Goal: Information Seeking & Learning: Learn about a topic

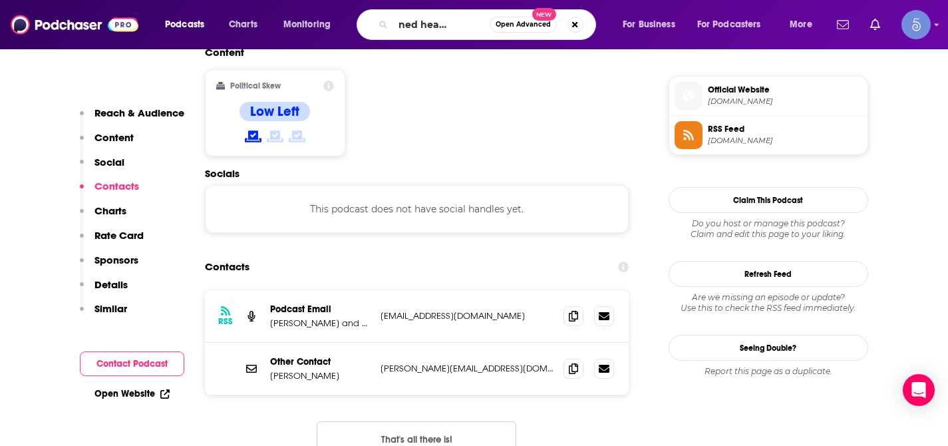
type input "awakened heart podcast"
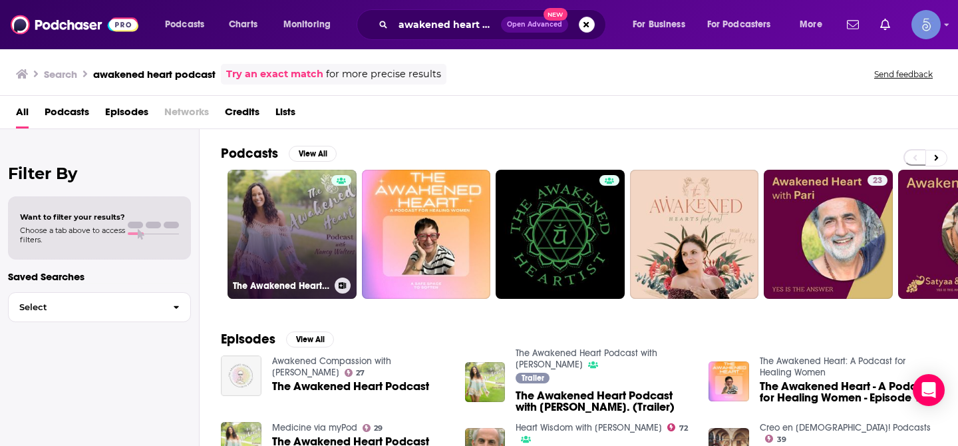
click at [290, 231] on link "The Awakened Heart Podcast with [PERSON_NAME]" at bounding box center [291, 234] width 129 height 129
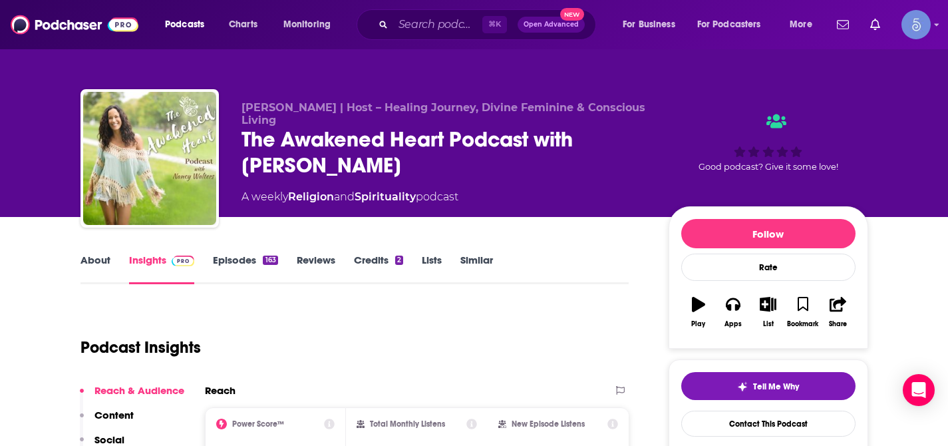
click at [413, 363] on div "Podcast Insights" at bounding box center [349, 339] width 538 height 68
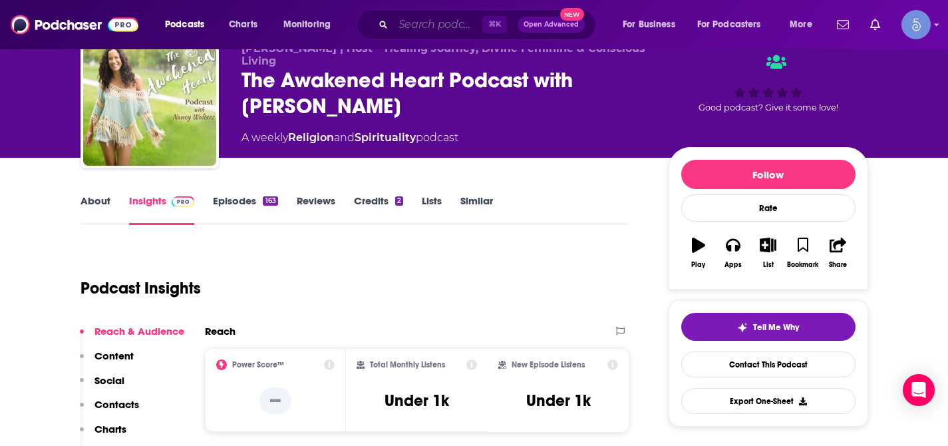
click at [434, 23] on input "Search podcasts, credits, & more..." at bounding box center [437, 24] width 89 height 21
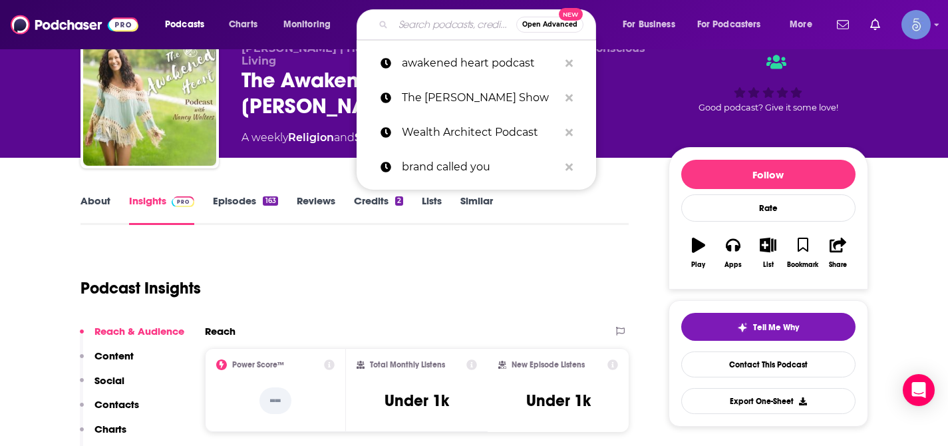
paste input "Forever Fit with [PERSON_NAME]"
type input "Forever Fit with [PERSON_NAME]"
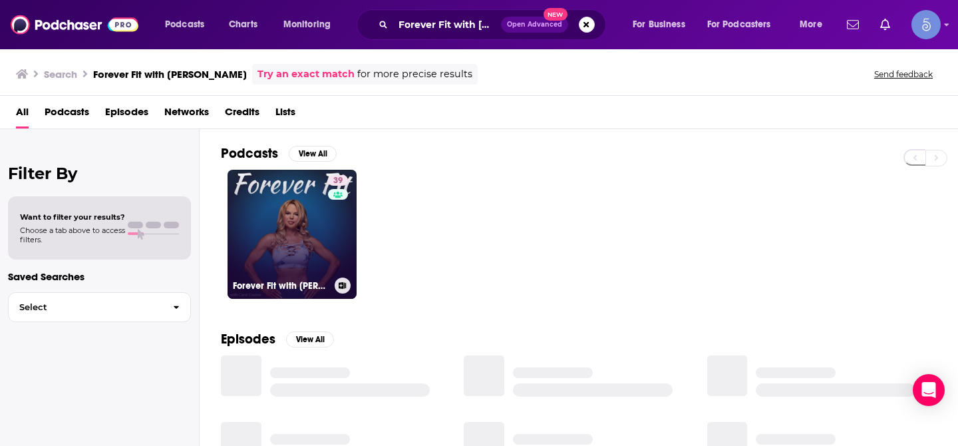
click at [259, 236] on link "39 Forever Fit with [PERSON_NAME]" at bounding box center [291, 234] width 129 height 129
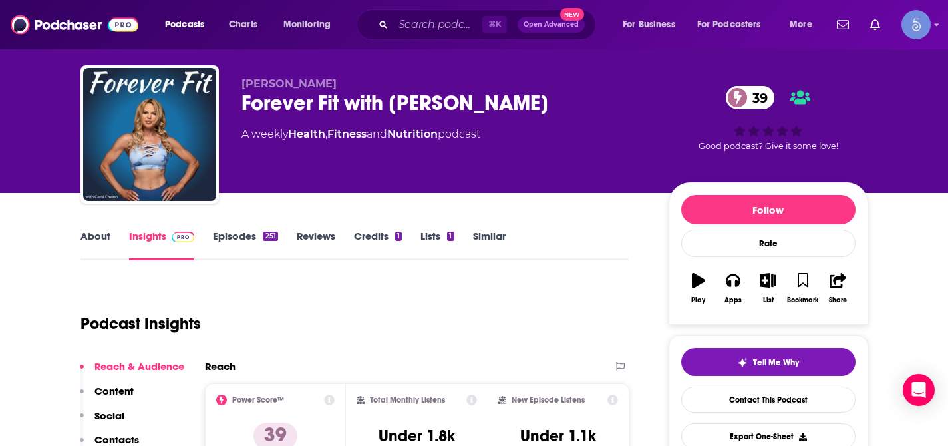
scroll to position [47, 0]
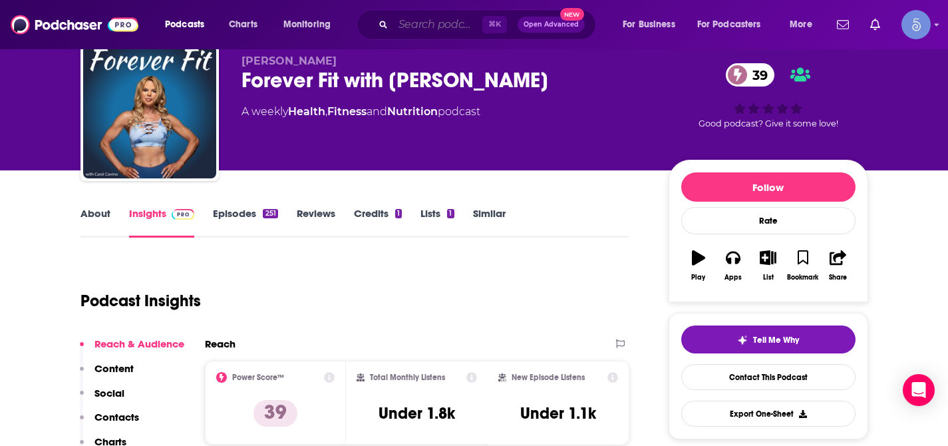
click at [441, 29] on input "Search podcasts, credits, & more..." at bounding box center [437, 24] width 89 height 21
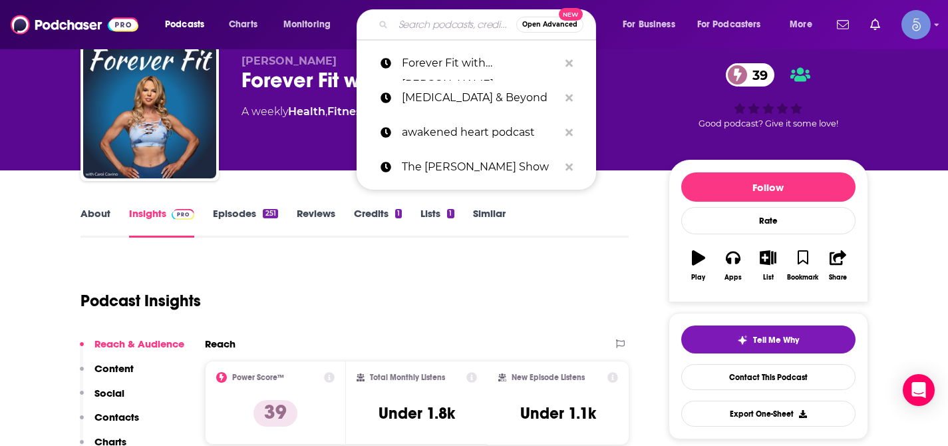
paste input "Raise the Vibe with [PERSON_NAME]"
type input "Raise the Vibe with [PERSON_NAME]"
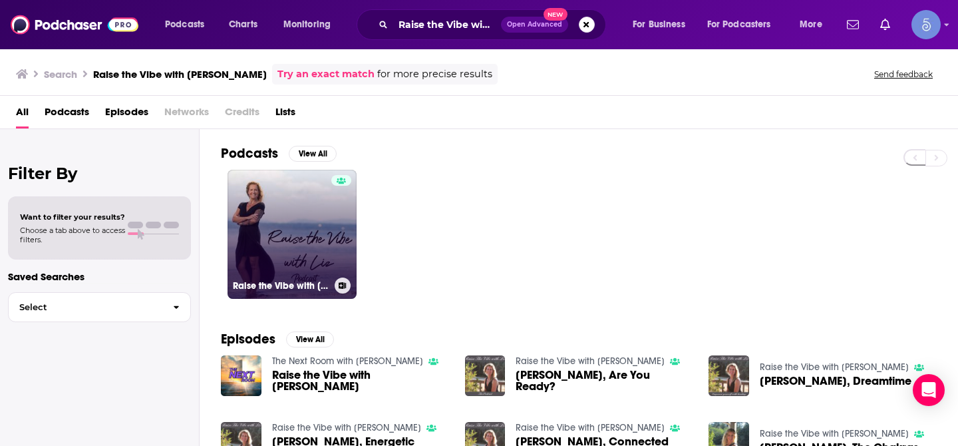
click at [323, 235] on link "Raise the Vibe with [PERSON_NAME]" at bounding box center [291, 234] width 129 height 129
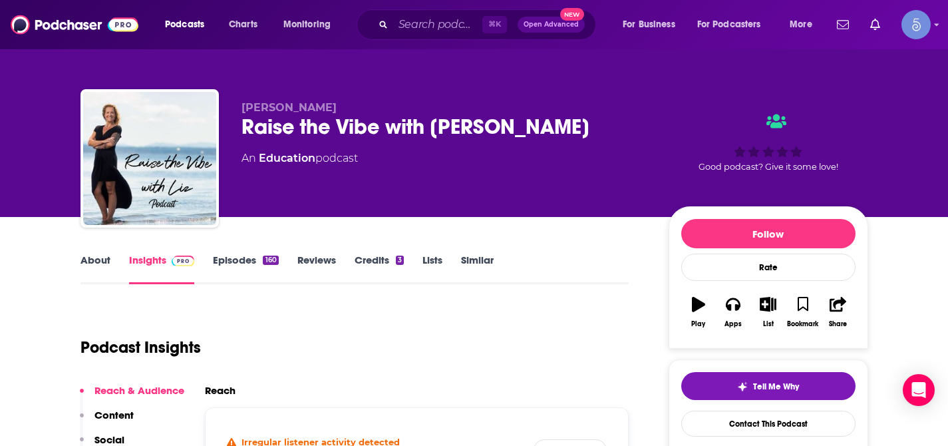
scroll to position [56, 0]
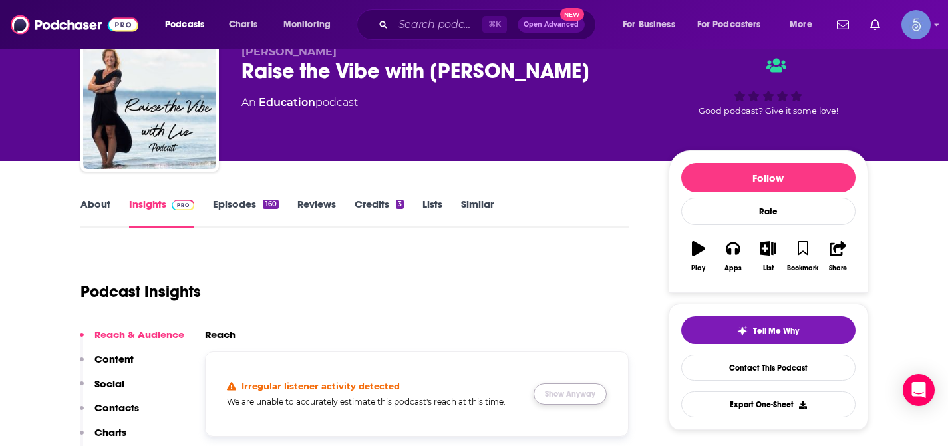
click at [561, 383] on button "Show Anyway" at bounding box center [569, 393] width 73 height 21
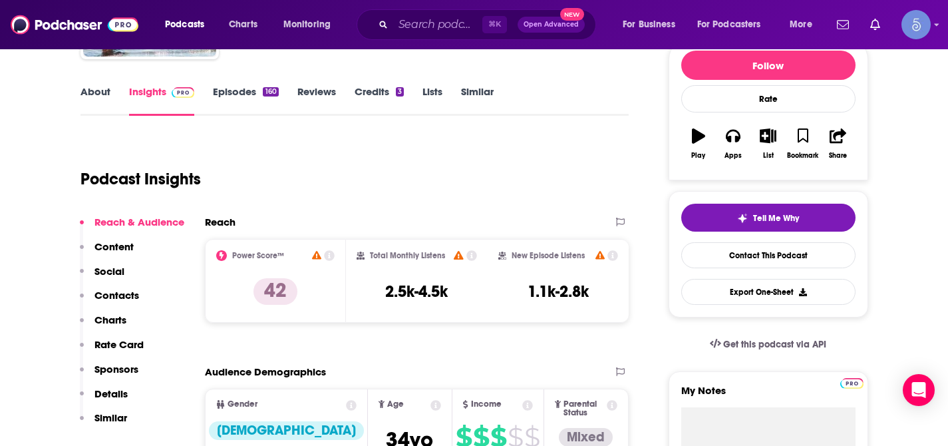
scroll to position [0, 0]
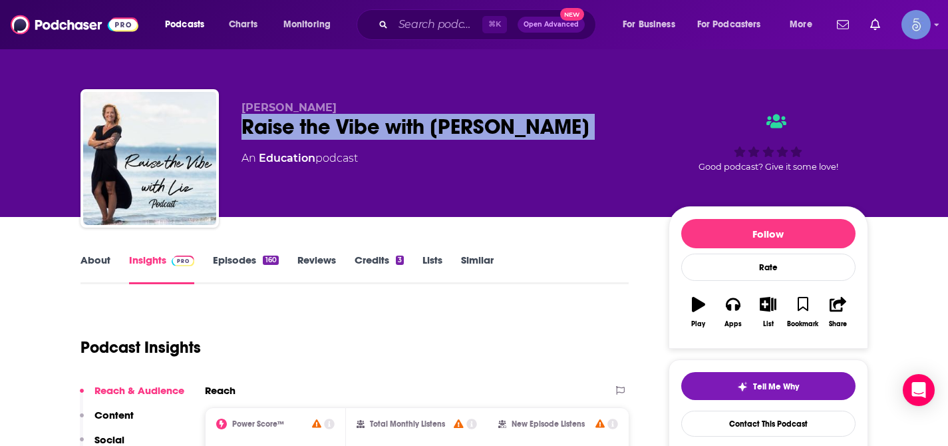
drag, startPoint x: 245, startPoint y: 126, endPoint x: 525, endPoint y: 145, distance: 281.4
click at [523, 145] on div "[PERSON_NAME] Raise the Vibe with [PERSON_NAME] Podcast An Education podcast" at bounding box center [444, 154] width 406 height 106
copy div "Raise the Vibe with [PERSON_NAME]"
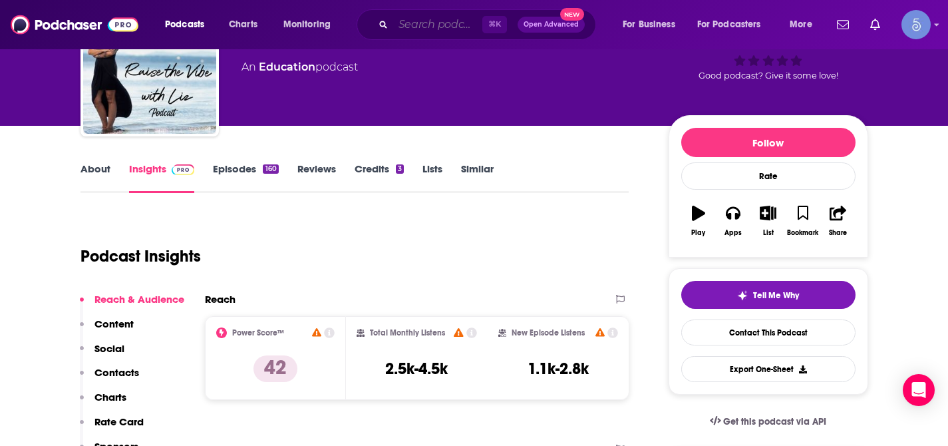
click at [432, 30] on input "Search podcasts, credits, & more..." at bounding box center [437, 24] width 89 height 21
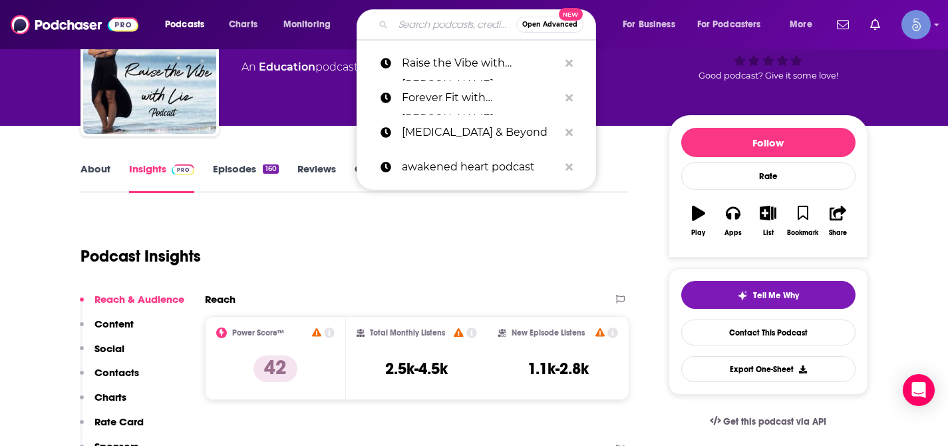
paste input "Heal Here: A Podcast for Lightworkers, Healers, & Spiritual Seekers"
type input "Heal Here: A Podcast for Lightworkers, Healers, & Spiritual Seekers"
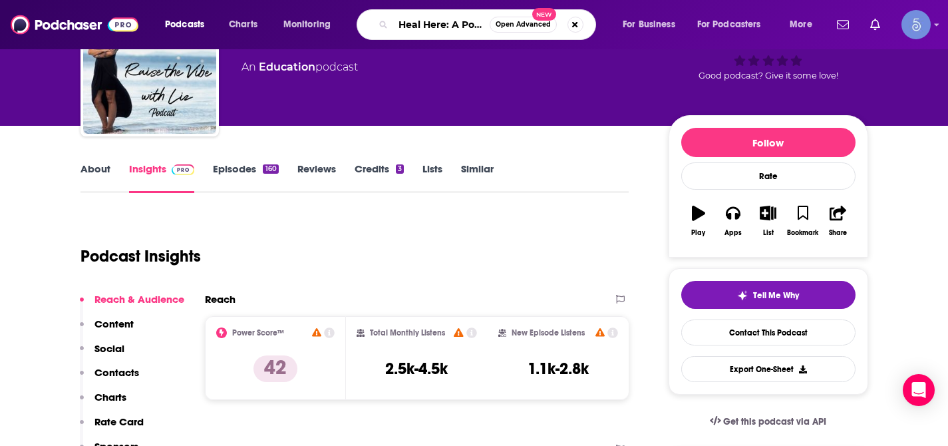
scroll to position [0, 239]
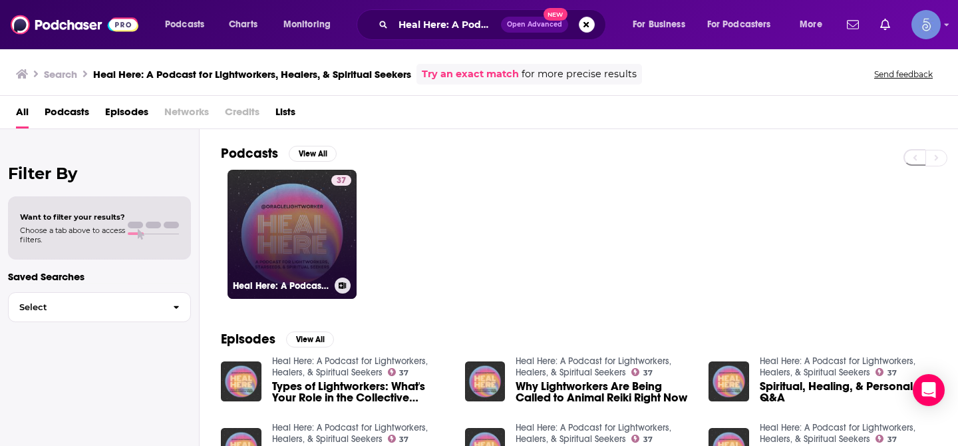
click at [337, 225] on div "37" at bounding box center [341, 226] width 20 height 102
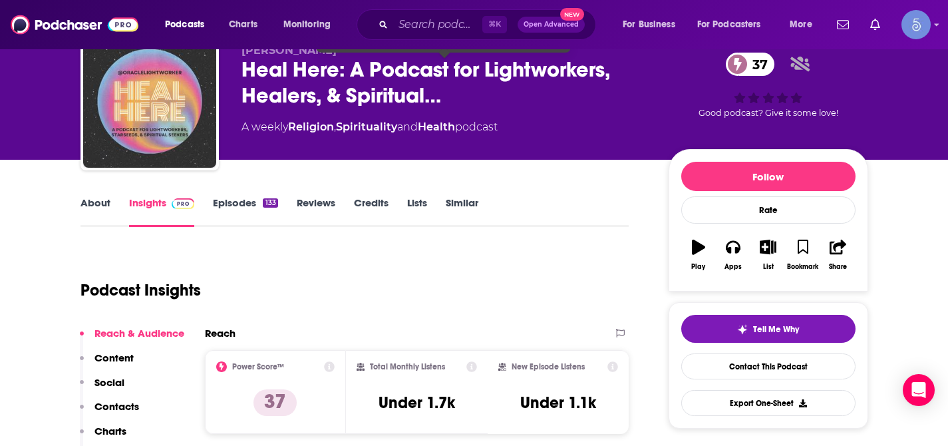
scroll to position [55, 0]
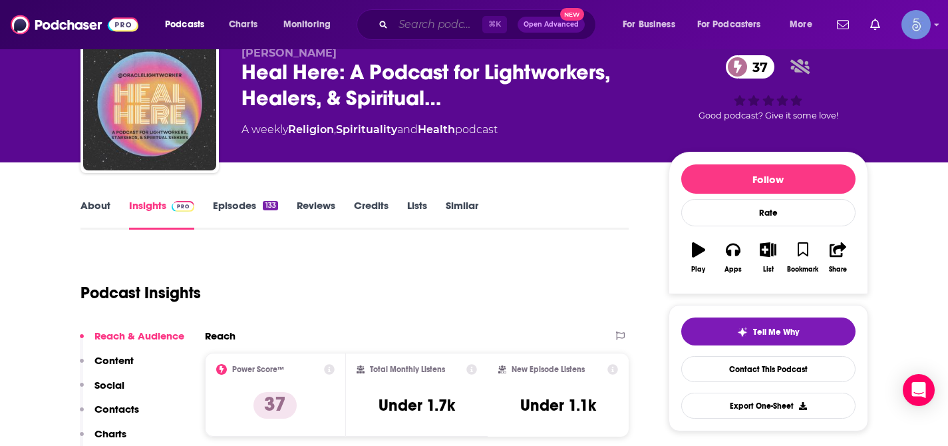
click at [438, 33] on input "Search podcasts, credits, & more..." at bounding box center [437, 24] width 89 height 21
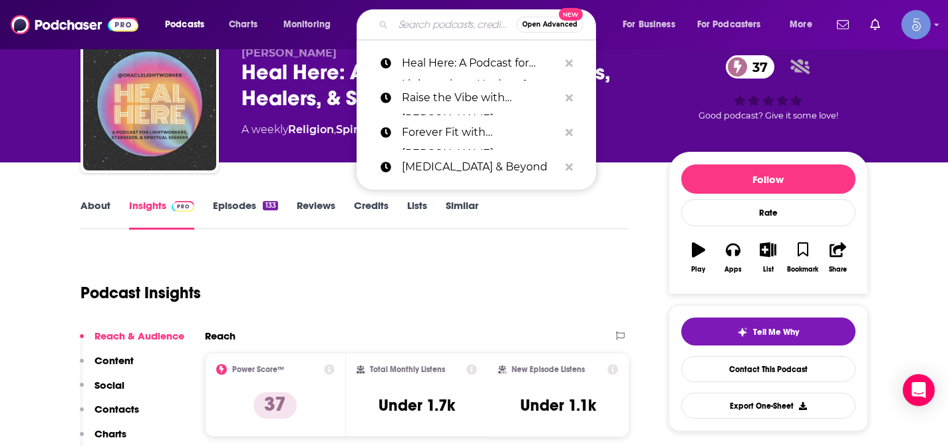
paste input "Inspired Living Radio"
type input "Inspired Living Radio"
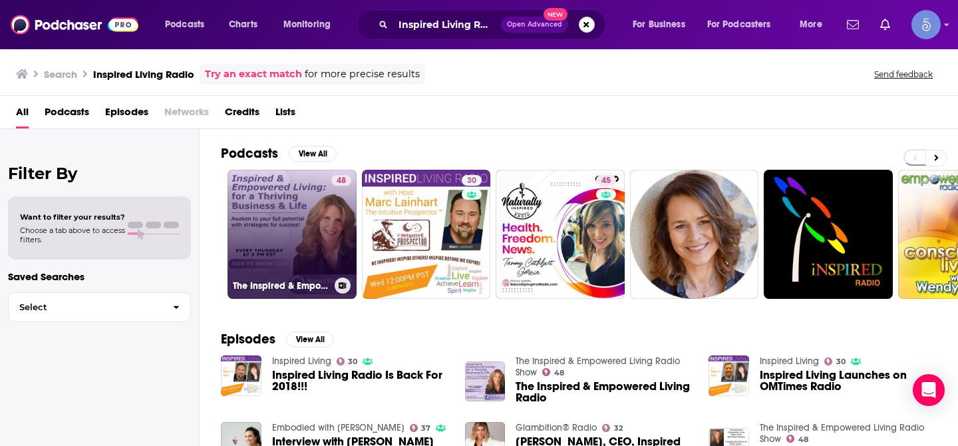
click at [284, 212] on link "48 The Inspired & Empowered Living Radio Show" at bounding box center [291, 234] width 129 height 129
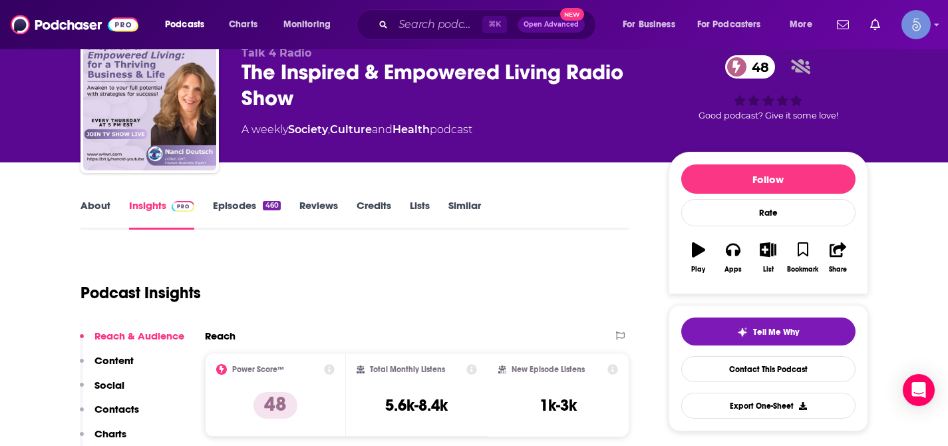
scroll to position [57, 0]
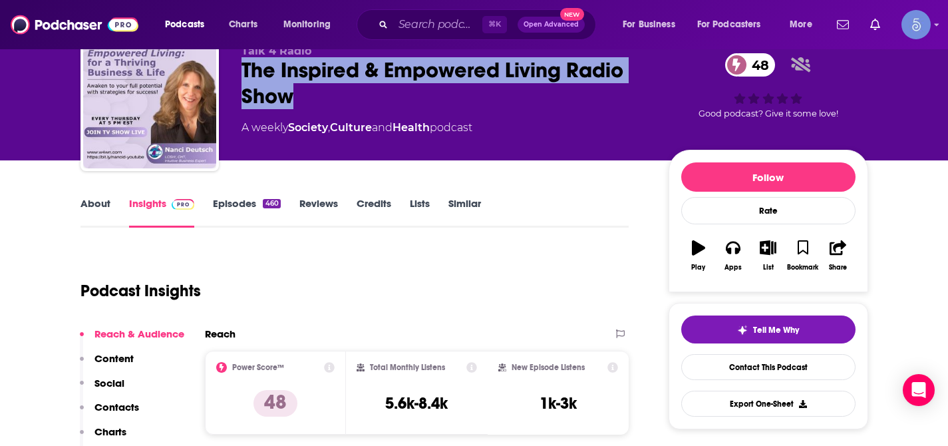
drag, startPoint x: 241, startPoint y: 74, endPoint x: 304, endPoint y: 99, distance: 68.1
click at [304, 99] on div "The Inspired & Empowered Living Radio Show 48" at bounding box center [444, 83] width 406 height 52
copy h2 "The Inspired & Empowered Living Radio Show"
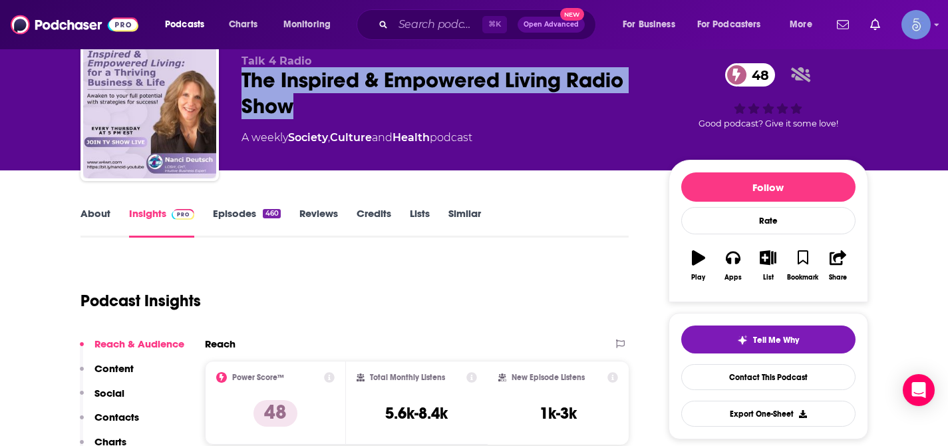
scroll to position [29, 0]
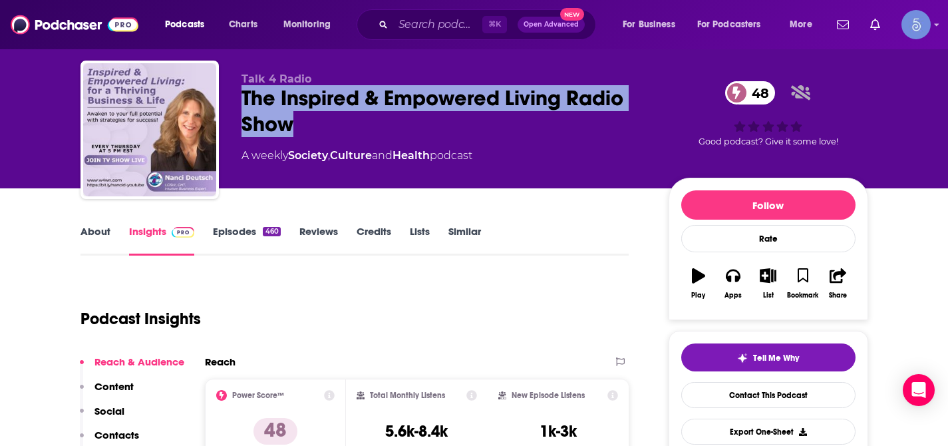
click at [329, 130] on div "The Inspired & Empowered Living Radio Show 48" at bounding box center [444, 111] width 406 height 52
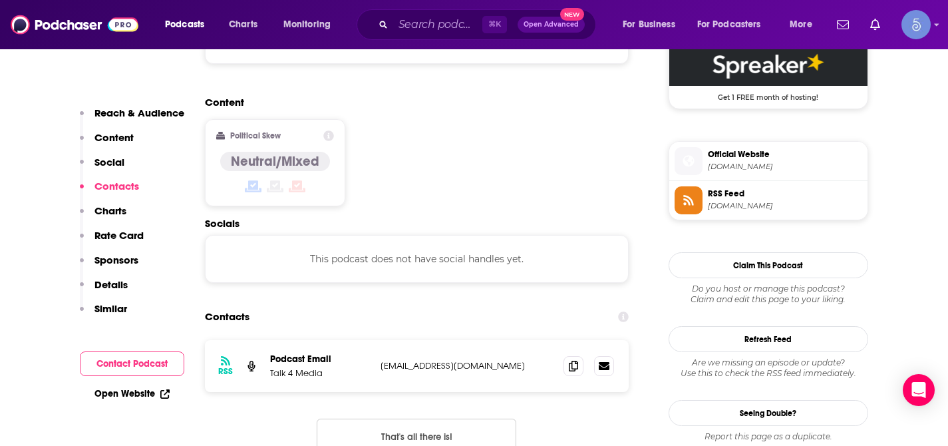
scroll to position [1004, 0]
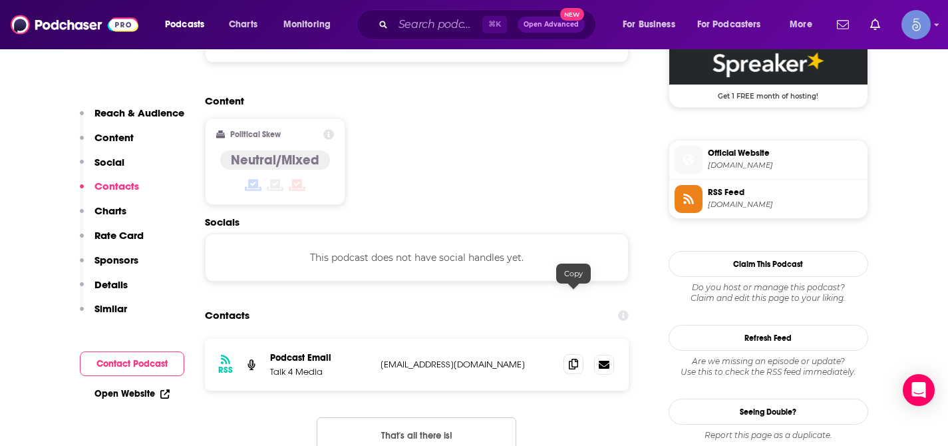
click at [571, 359] on icon at bounding box center [573, 364] width 9 height 11
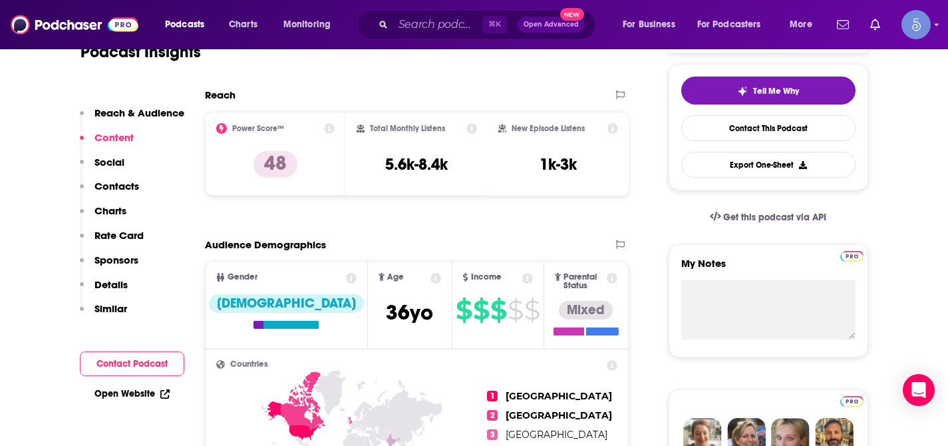
scroll to position [269, 0]
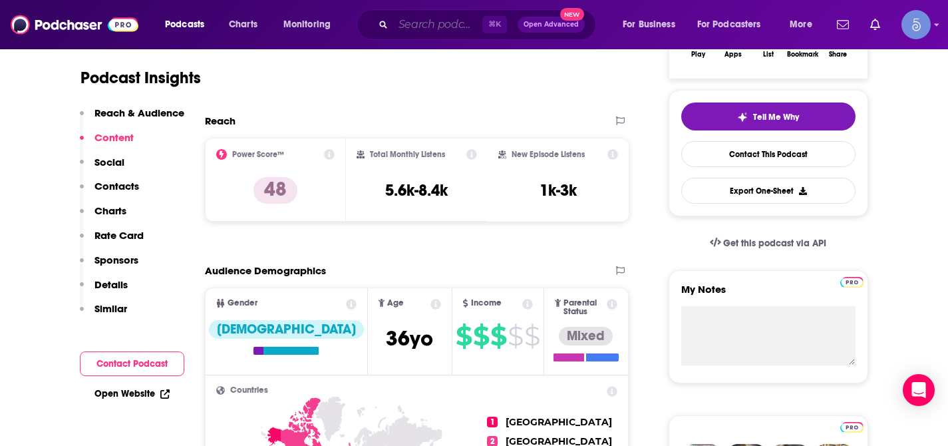
click at [423, 21] on input "Search podcasts, credits, & more..." at bounding box center [437, 24] width 89 height 21
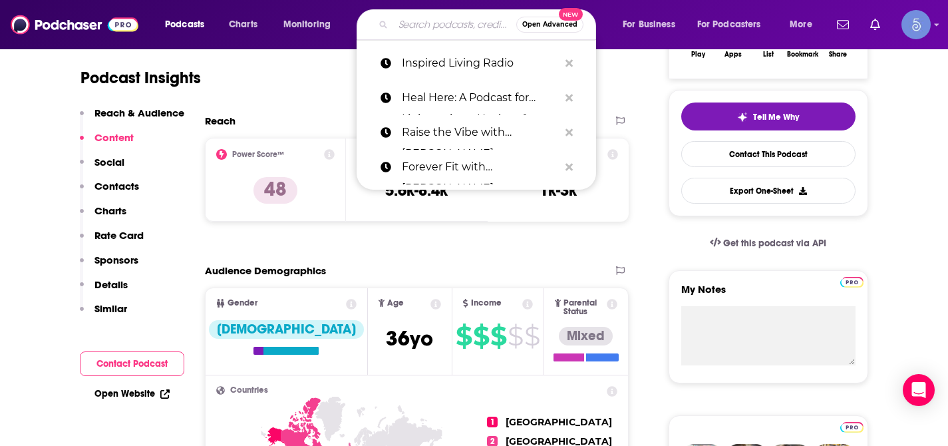
paste input "Intuitive Conversations with [PERSON_NAME]"
type input "Intuitive Conversations with [PERSON_NAME]"
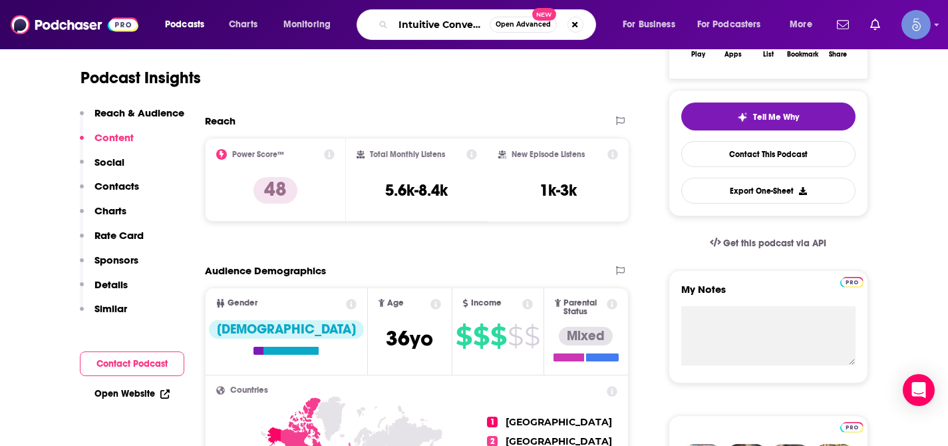
scroll to position [0, 82]
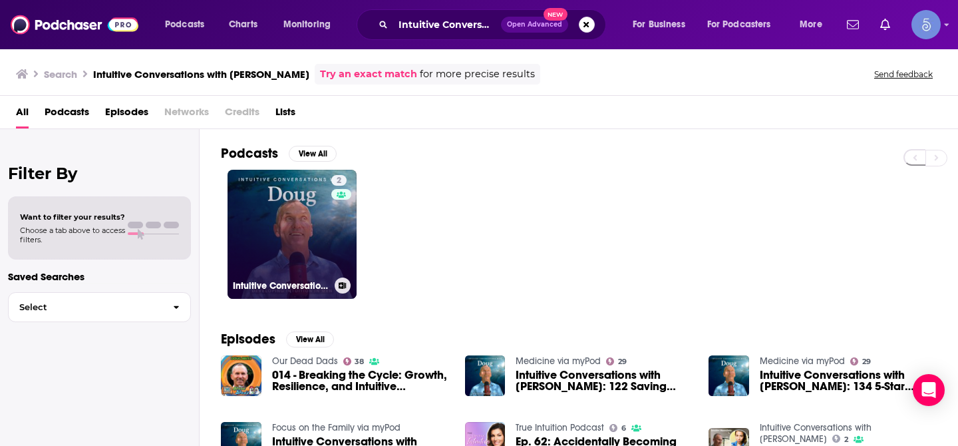
click at [266, 216] on link "2 Intuitive Conversations with [PERSON_NAME]" at bounding box center [291, 234] width 129 height 129
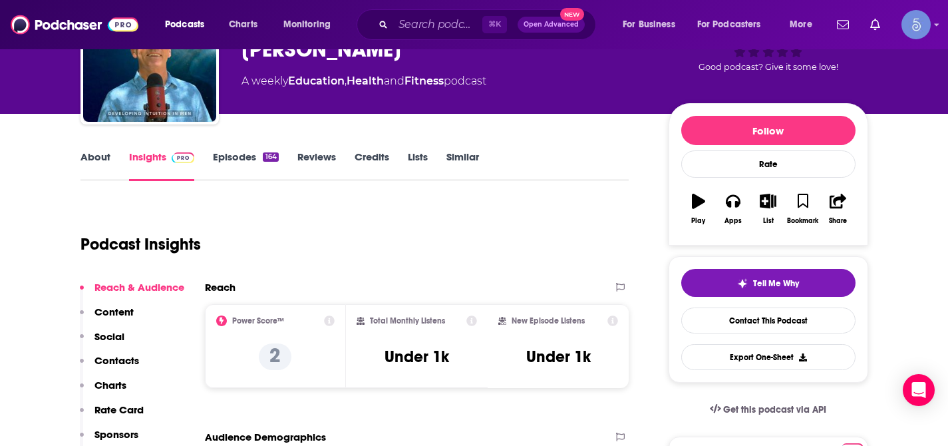
scroll to position [137, 0]
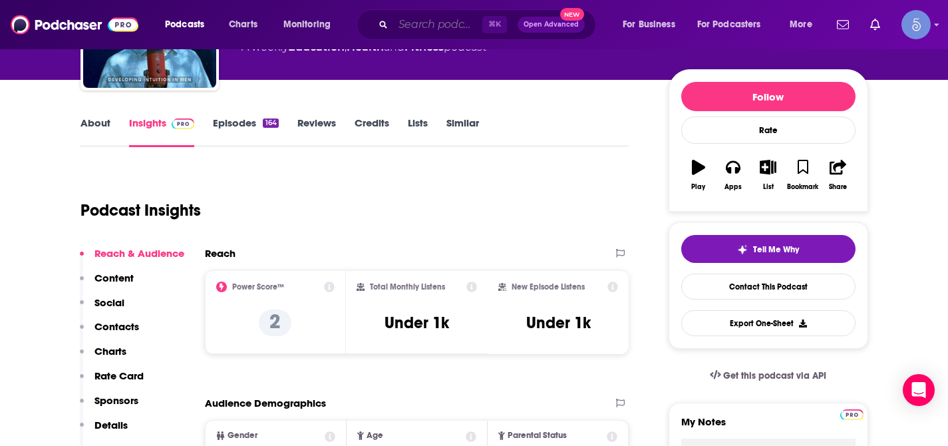
click at [446, 21] on input "Search podcasts, credits, & more..." at bounding box center [437, 24] width 89 height 21
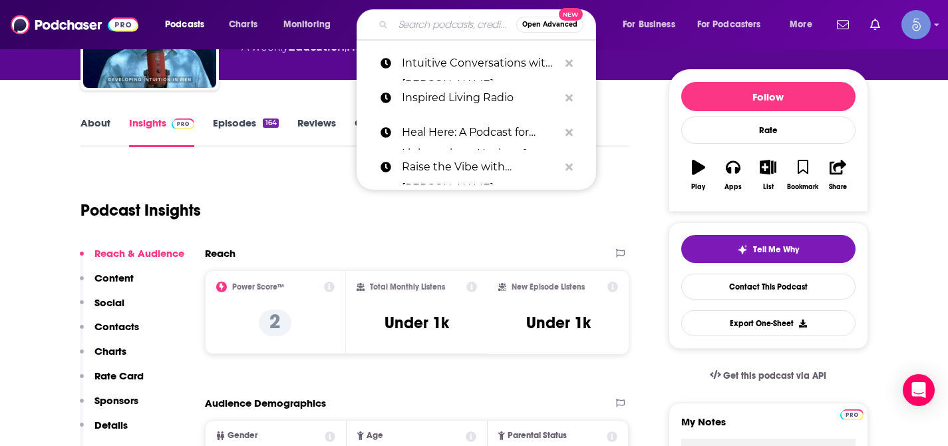
paste input "Spiritual Journey - Path to Awakening"
type input "Spiritual Journey - Path to Awakening"
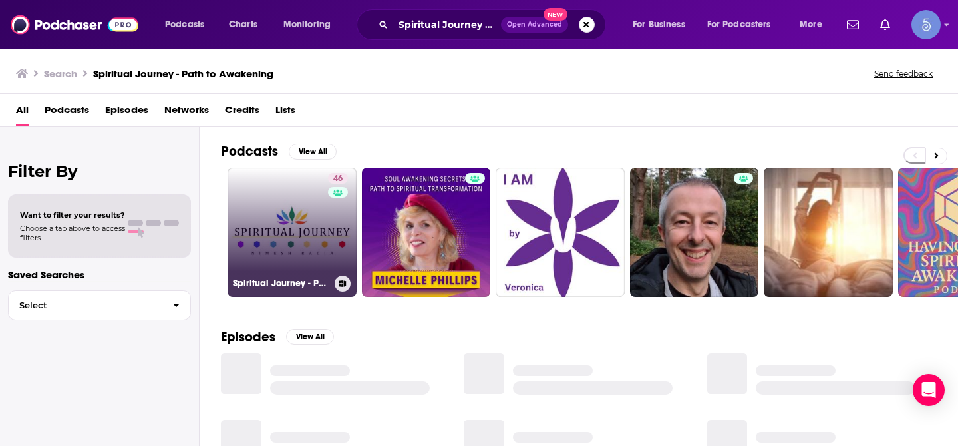
click at [288, 219] on link "46 Spiritual Journey - Path to Awakening" at bounding box center [291, 232] width 129 height 129
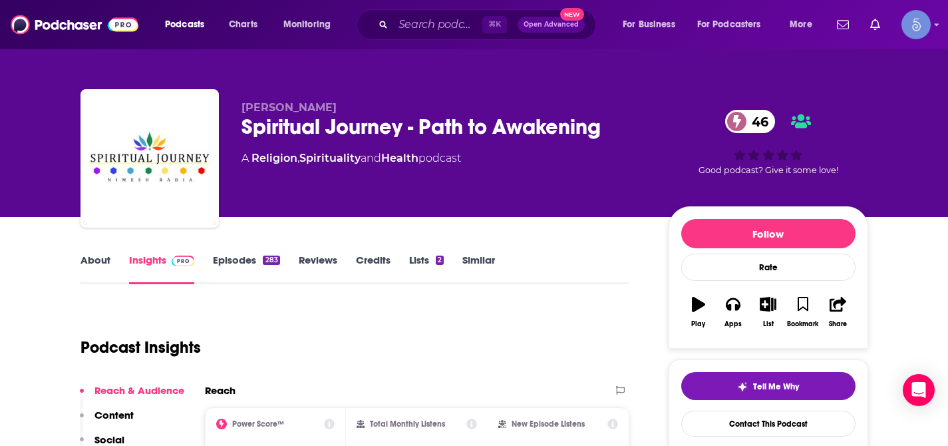
scroll to position [49, 0]
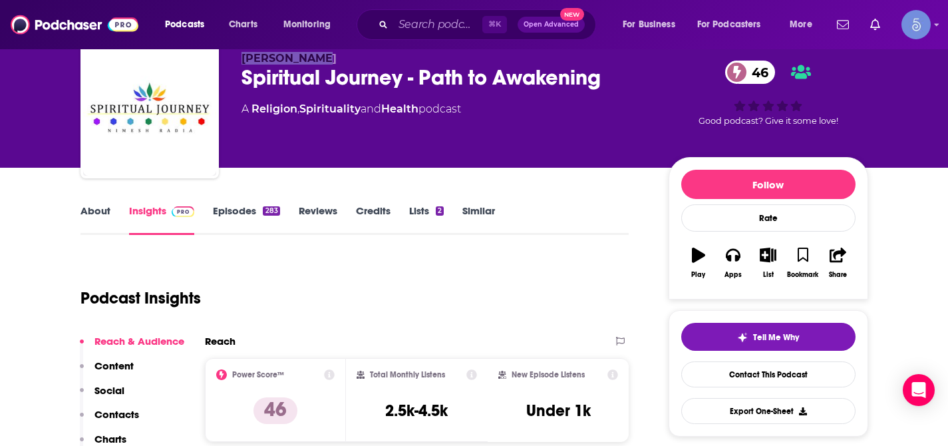
drag, startPoint x: 241, startPoint y: 57, endPoint x: 318, endPoint y: 61, distance: 76.6
click at [318, 61] on span "[PERSON_NAME]" at bounding box center [288, 58] width 95 height 13
copy span "[PERSON_NAME]"
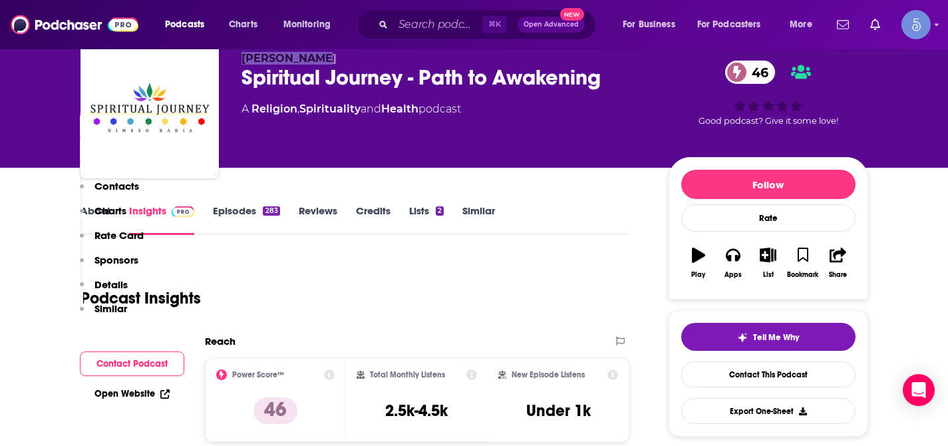
scroll to position [700, 0]
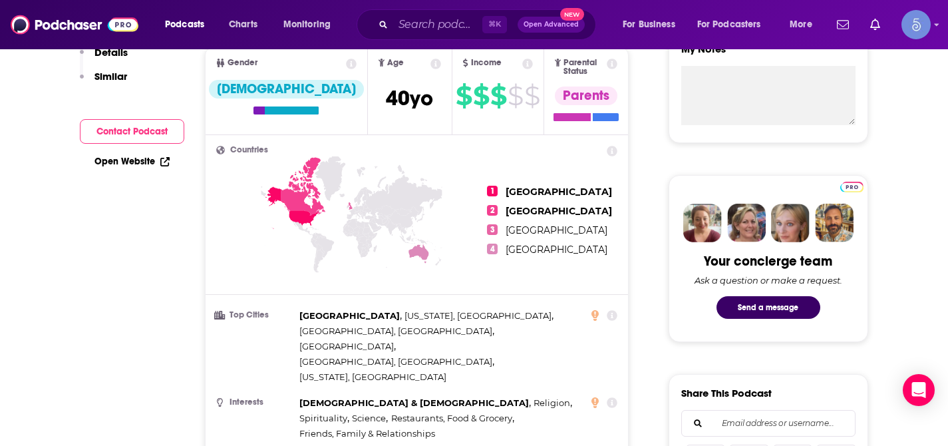
scroll to position [38, 0]
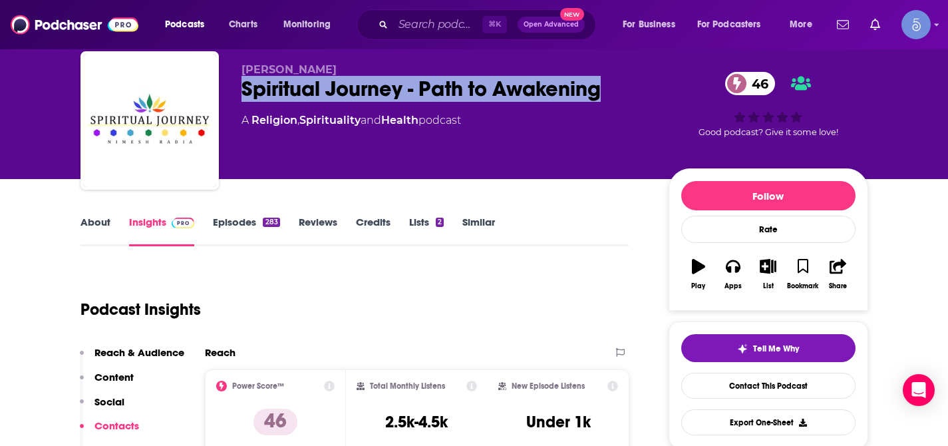
drag, startPoint x: 245, startPoint y: 92, endPoint x: 603, endPoint y: 99, distance: 358.6
click at [603, 99] on div "Spiritual Journey - Path to Awakening 46" at bounding box center [444, 89] width 406 height 26
copy h2 "Spiritual Journey - Path to Awakening"
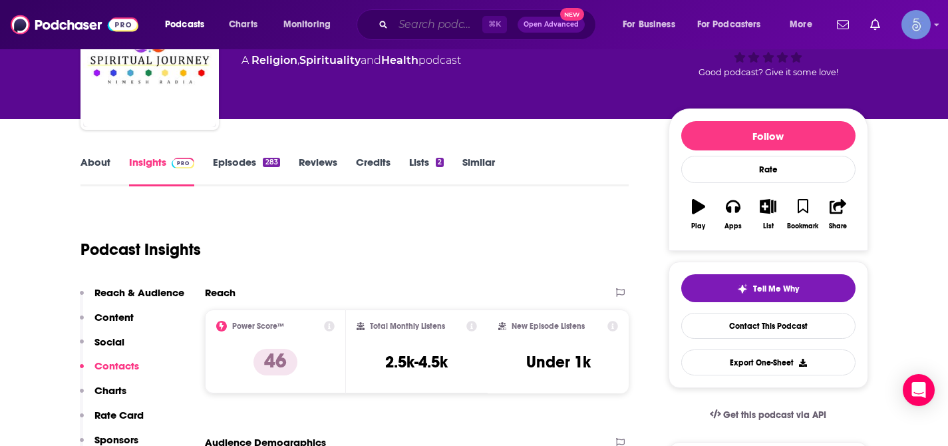
click at [436, 22] on input "Search podcasts, credits, & more..." at bounding box center [437, 24] width 89 height 21
click at [417, 26] on input "Search podcasts, credits, & more..." at bounding box center [437, 24] width 89 height 21
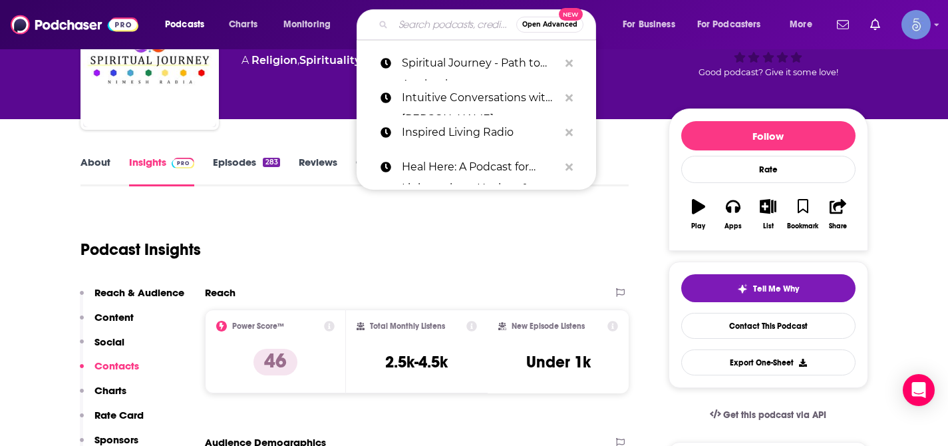
click at [625, 73] on div "[PERSON_NAME] Spiritual Journey - Path to Awakening 46 A Religion , Spiritualit…" at bounding box center [444, 56] width 406 height 106
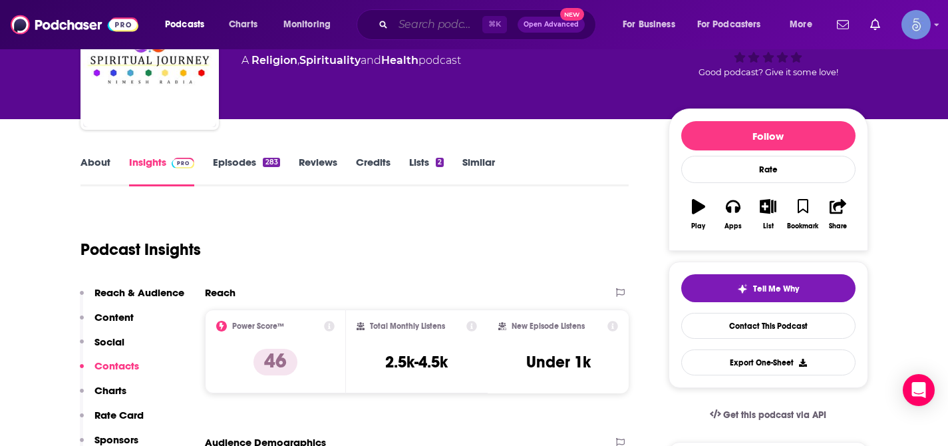
click at [437, 26] on input "Search podcasts, credits, & more..." at bounding box center [437, 24] width 89 height 21
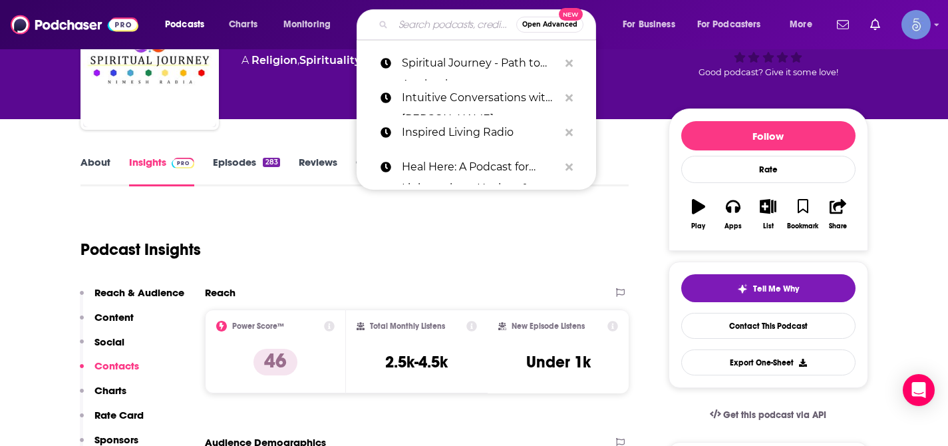
paste input "Spirit & Soul Healing Podcast"
type input "Spirit & Soul Healing Podcast"
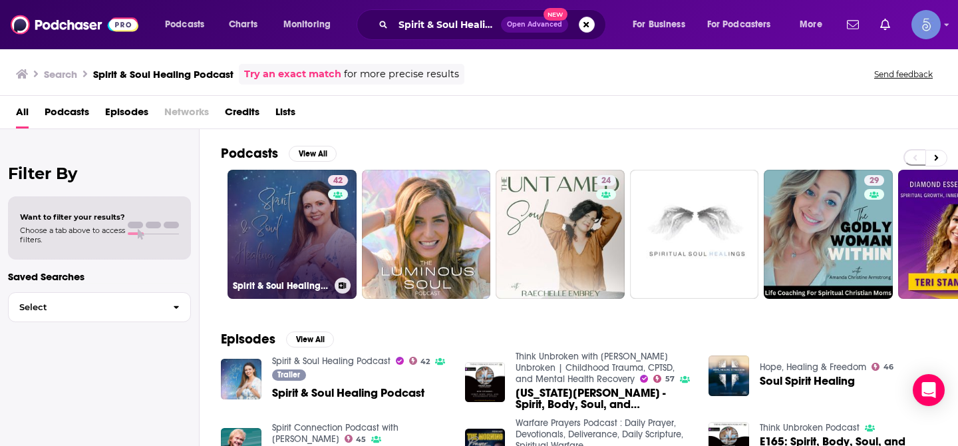
click at [288, 225] on link "42 Spirit & Soul Healing Podcast" at bounding box center [291, 234] width 129 height 129
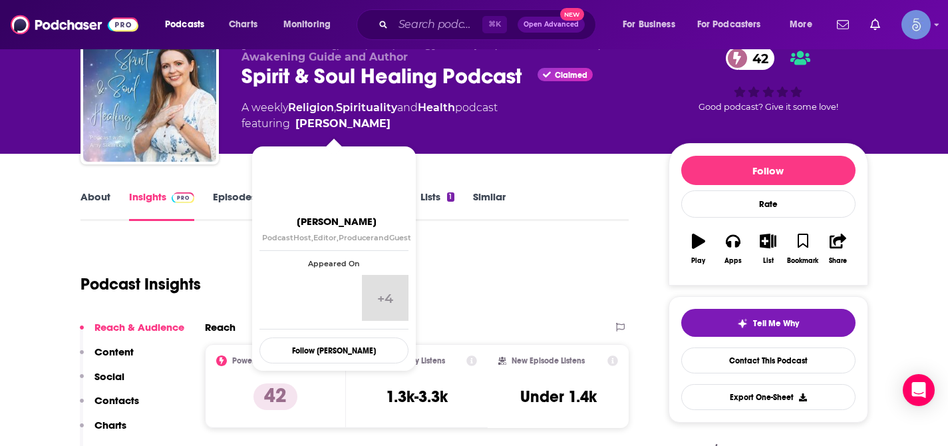
scroll to position [39, 0]
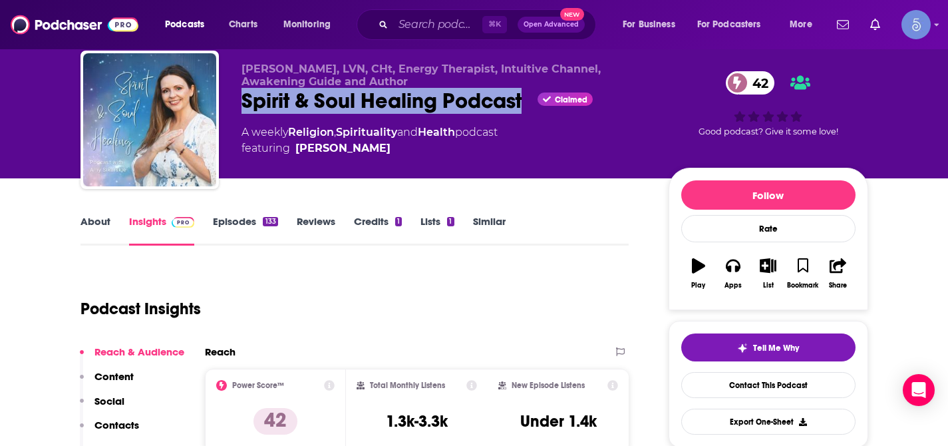
drag, startPoint x: 239, startPoint y: 101, endPoint x: 523, endPoint y: 108, distance: 283.5
click at [523, 108] on div "[PERSON_NAME], LVN, CHt, Energy Therapist, Intuitive Channel, Awakening Guide a…" at bounding box center [474, 123] width 788 height 144
copy h2 "Spirit & Soul Healing Podcast"
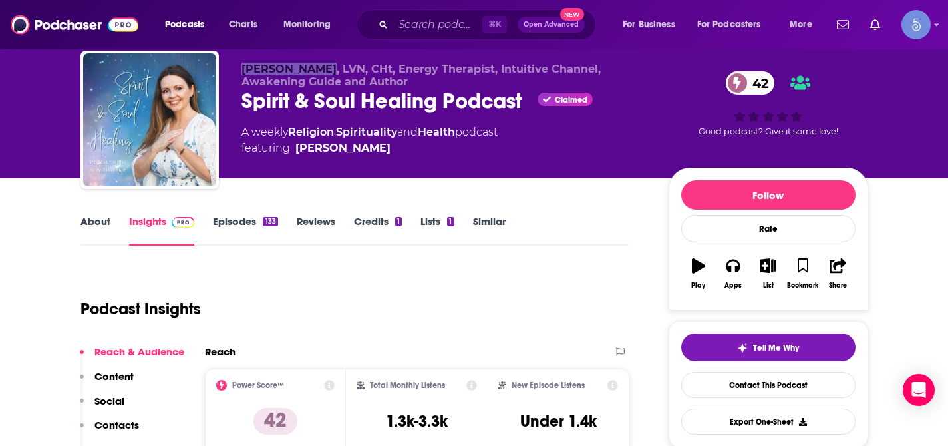
drag, startPoint x: 243, startPoint y: 74, endPoint x: 318, endPoint y: 73, distance: 74.5
click at [318, 73] on span "[PERSON_NAME], LVN, CHt, Energy Therapist, Intuitive Channel, Awakening Guide a…" at bounding box center [420, 75] width 359 height 25
copy span "[PERSON_NAME]"
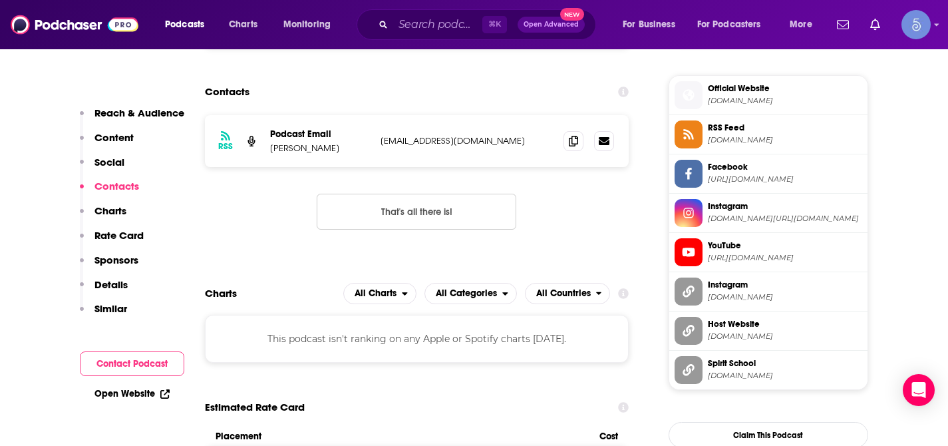
scroll to position [1040, 0]
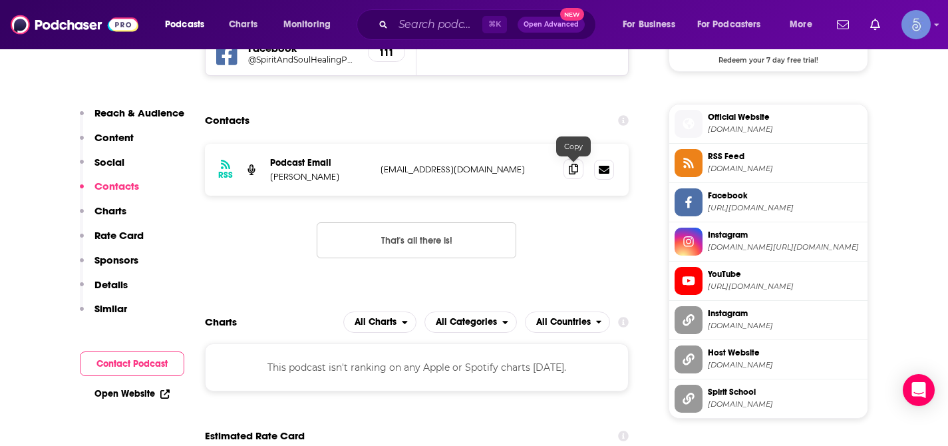
click at [569, 170] on icon at bounding box center [573, 169] width 9 height 11
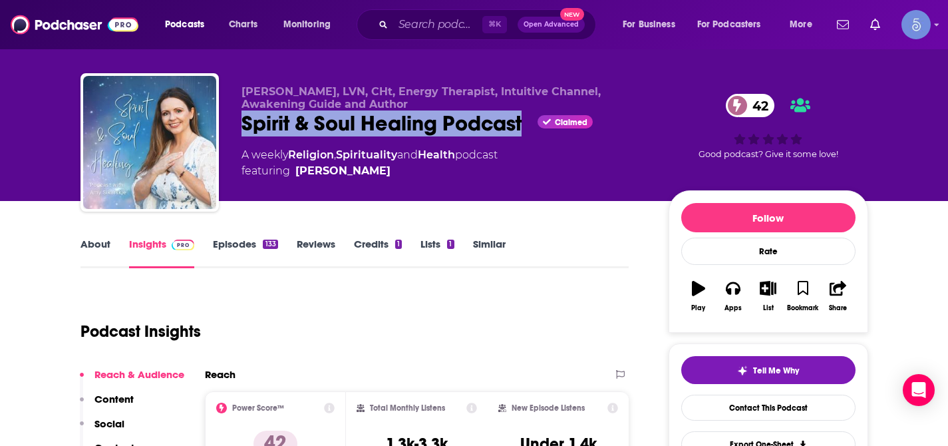
drag, startPoint x: 241, startPoint y: 124, endPoint x: 522, endPoint y: 124, distance: 280.7
click at [522, 124] on div "Spirit & Soul Healing Podcast Claimed 42" at bounding box center [444, 123] width 406 height 26
copy h2 "Spirit & Soul Healing Podcast"
